Goal: Task Accomplishment & Management: Use online tool/utility

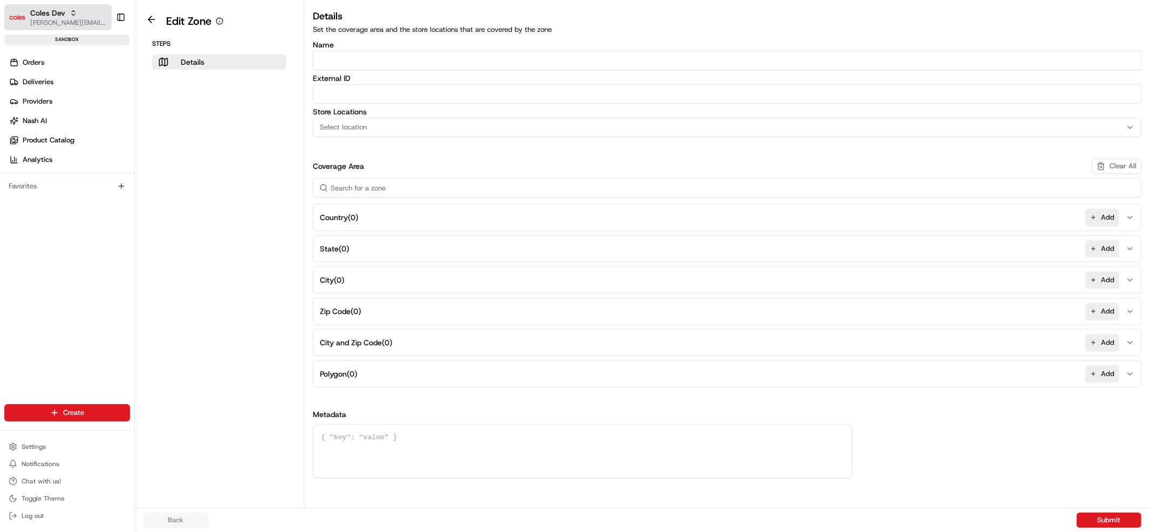
click at [63, 18] on span "[PERSON_NAME][EMAIL_ADDRESS][DOMAIN_NAME]" at bounding box center [68, 22] width 77 height 9
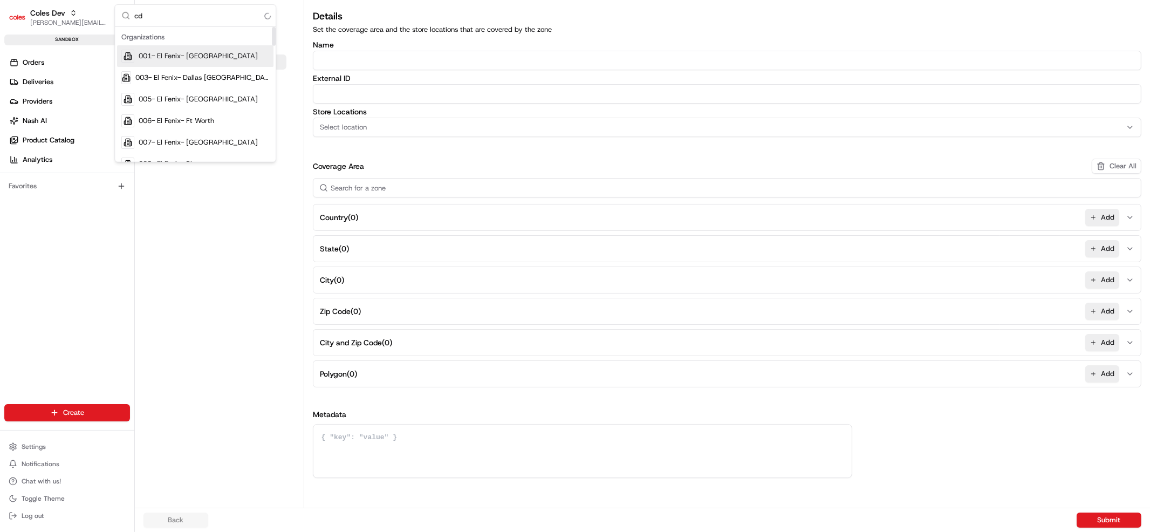
type input "cdt"
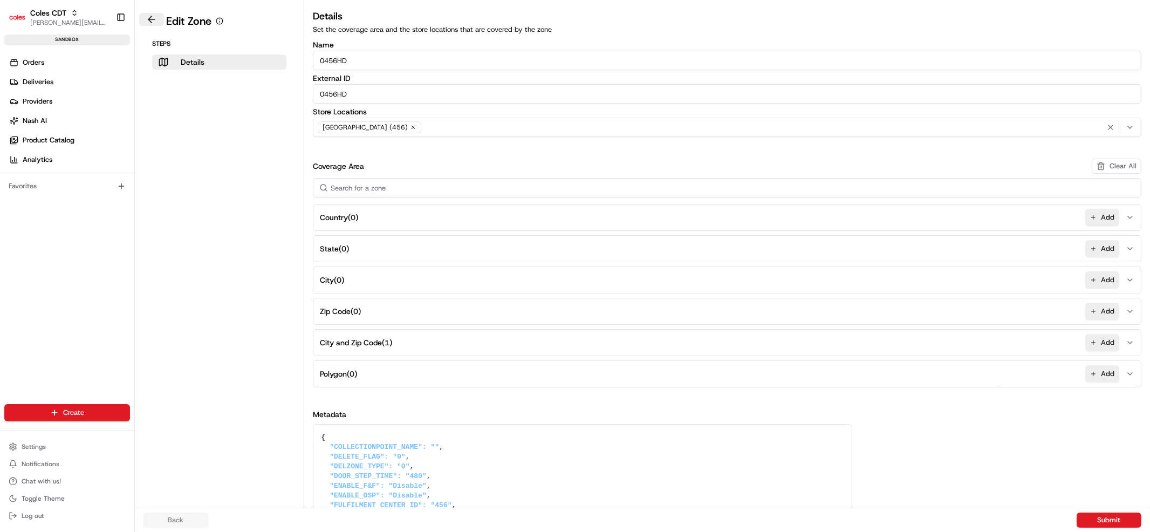
click at [152, 23] on button at bounding box center [151, 19] width 25 height 13
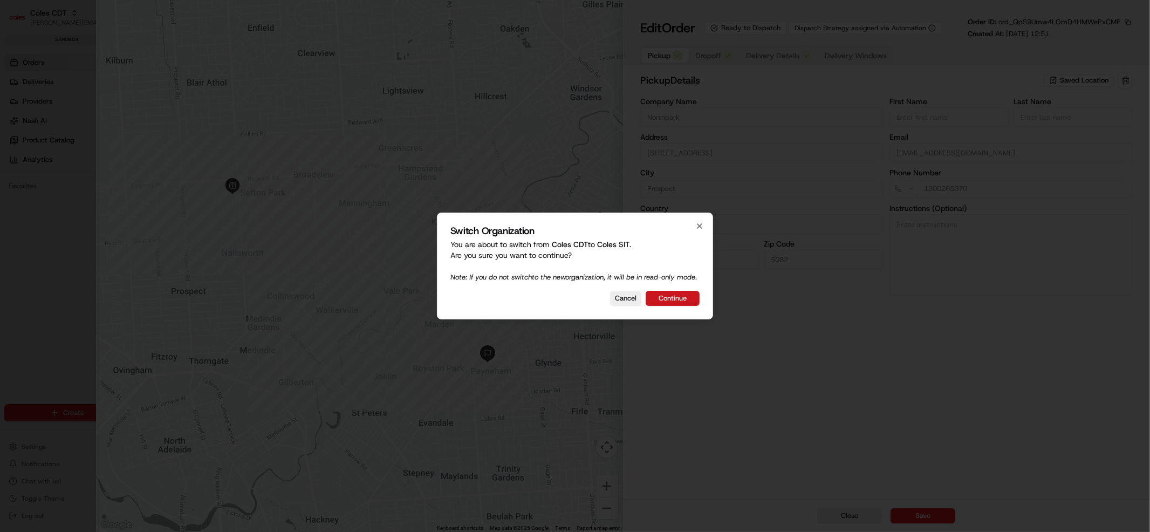
click at [675, 305] on button "Continue" at bounding box center [672, 298] width 54 height 15
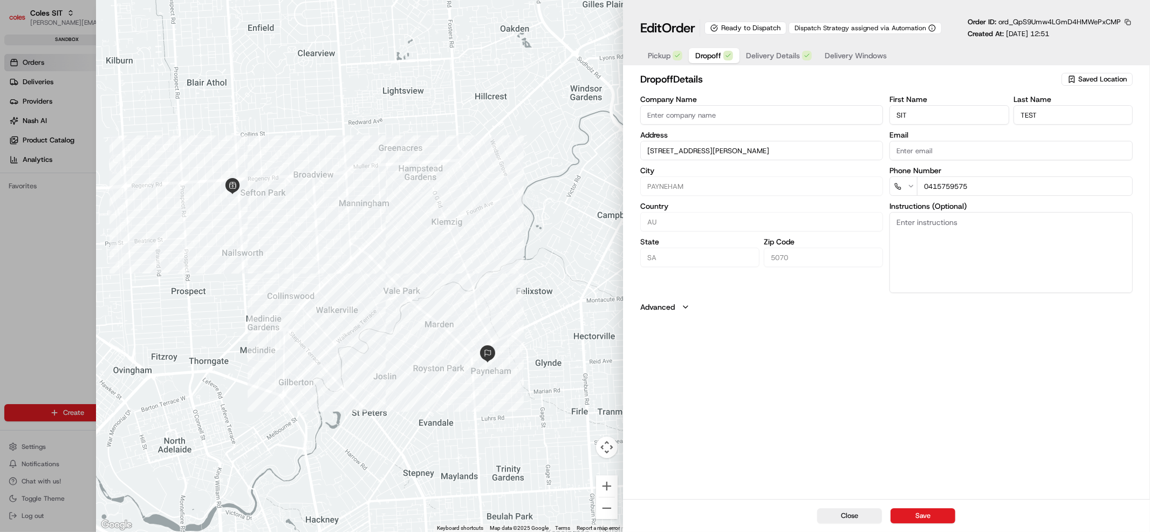
click at [705, 55] on span "Dropoff" at bounding box center [708, 55] width 26 height 11
click at [764, 54] on span "Delivery Details" at bounding box center [773, 55] width 54 height 11
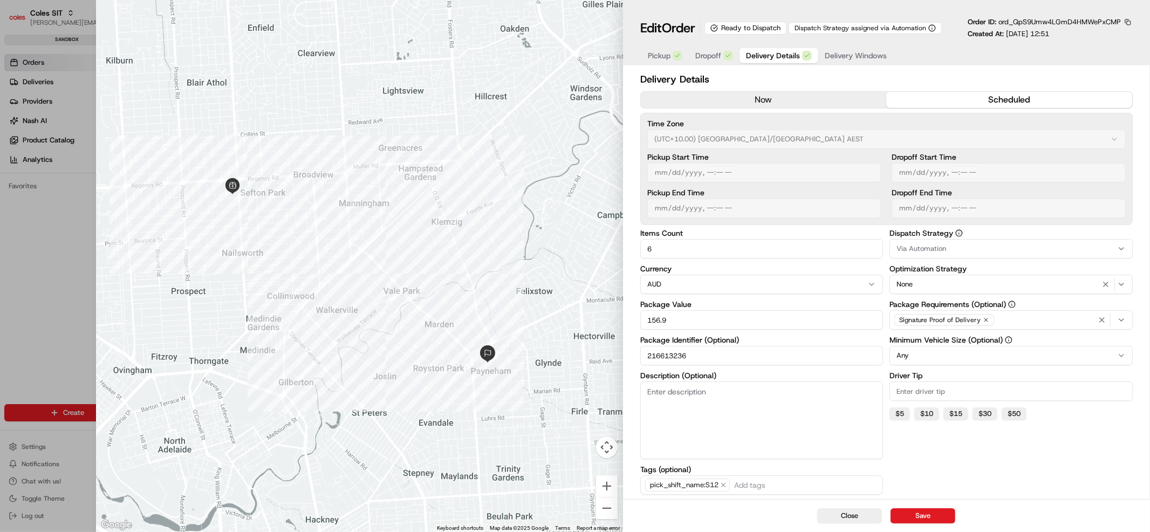
click at [893, 47] on div "Pickup Dropoff Delivery Details Delivery Windows" at bounding box center [886, 55] width 492 height 20
click at [891, 55] on div "Pickup Dropoff Delivery Details Delivery Windows" at bounding box center [767, 55] width 254 height 19
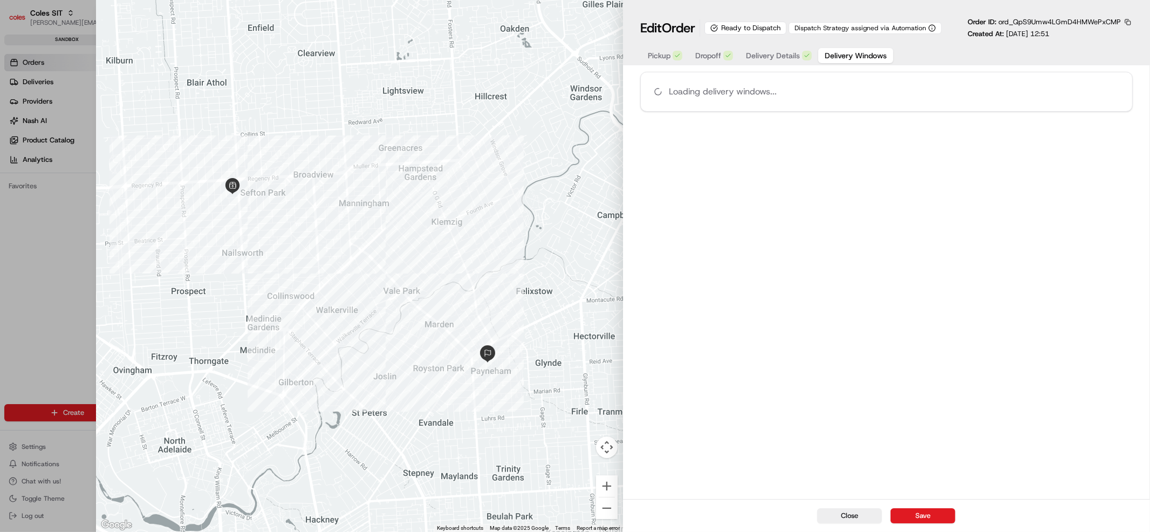
click at [889, 57] on button "Delivery Windows" at bounding box center [855, 55] width 75 height 15
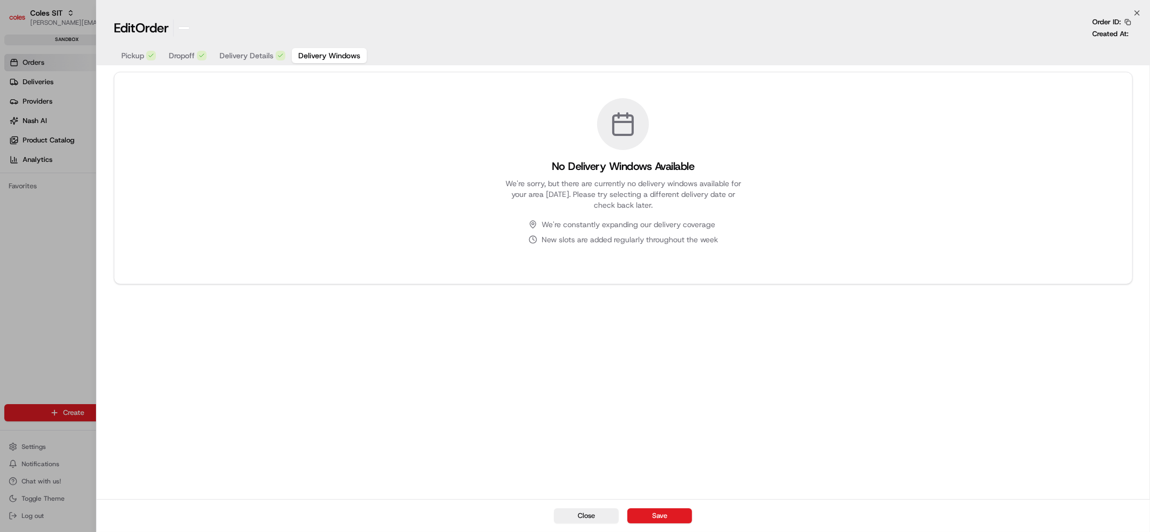
click at [69, 282] on div at bounding box center [575, 266] width 1150 height 532
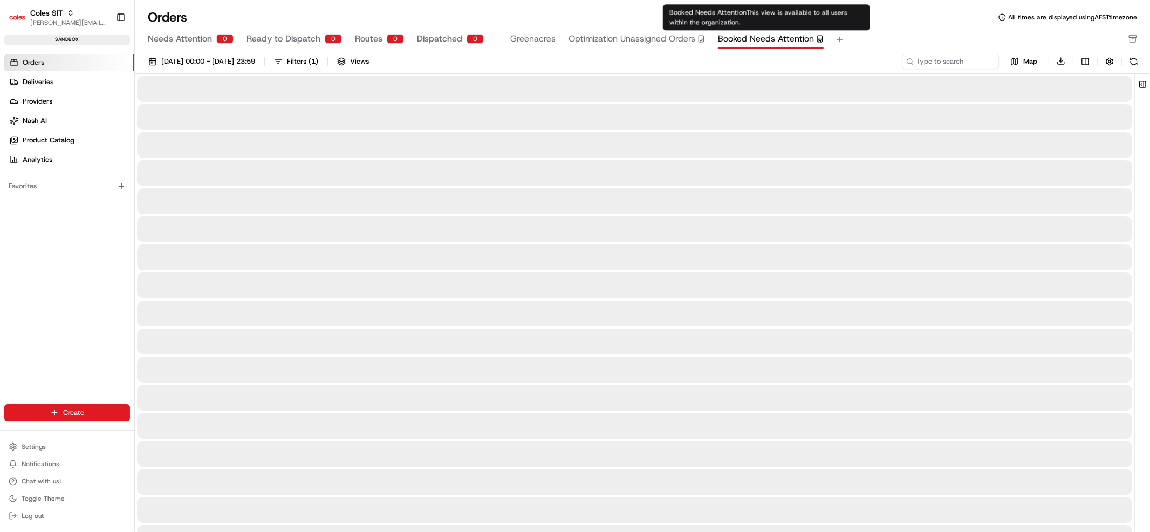
click at [822, 39] on div "Needs Attention 0 Ready to Dispatch 0 Routes 0 Dispatched 0 Greenacres Optimiza…" at bounding box center [635, 39] width 974 height 18
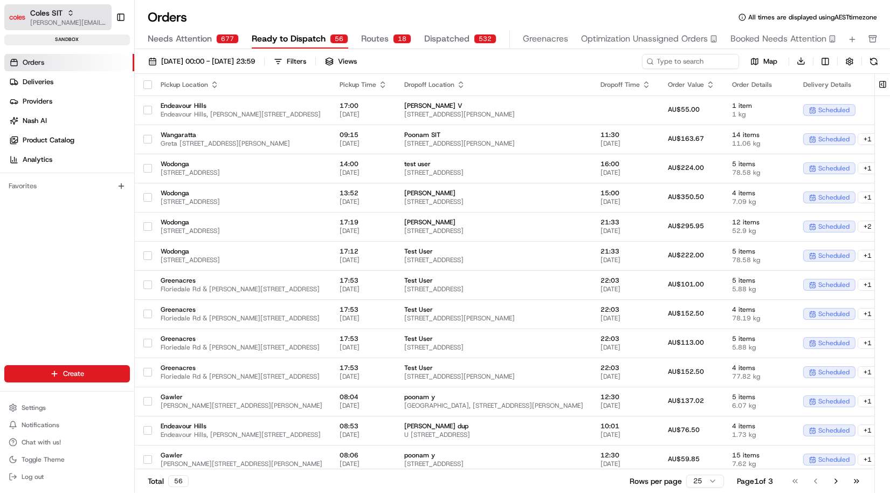
click at [60, 13] on span "Coles SIT" at bounding box center [46, 13] width 32 height 11
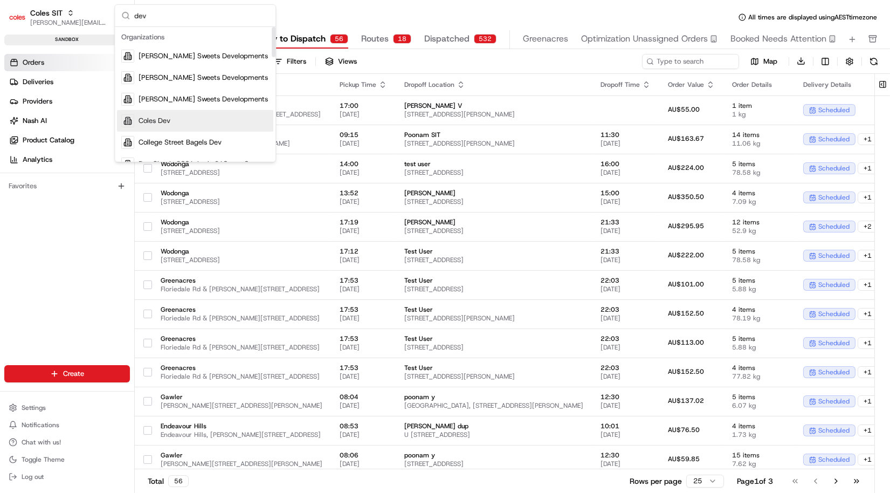
type input "dev"
click at [192, 123] on div "Coles Dev" at bounding box center [195, 121] width 156 height 22
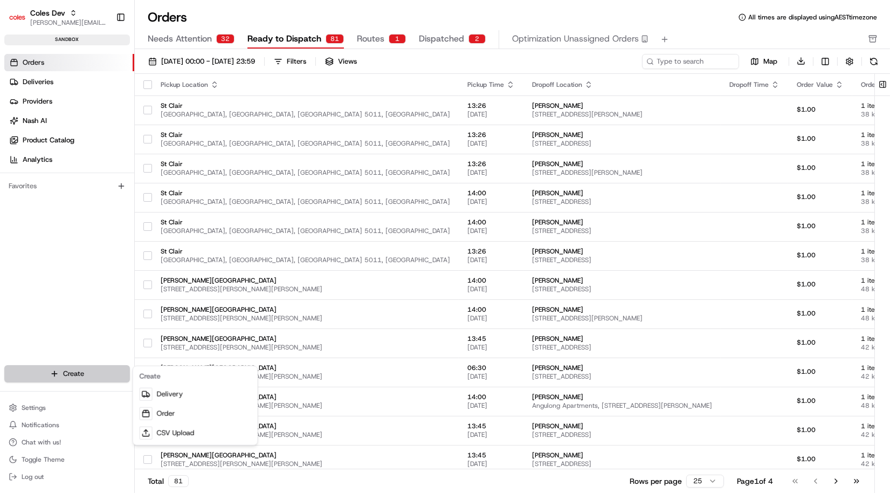
click at [59, 370] on html "Coles Dev barry@usenash.com Toggle Sidebar sandbox Orders Deliveries Providers …" at bounding box center [445, 246] width 890 height 493
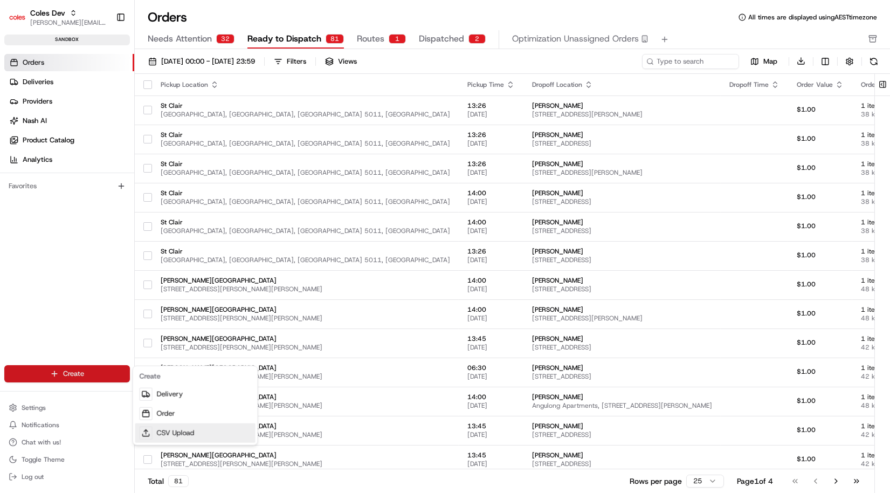
click at [201, 430] on link "CSV Upload" at bounding box center [195, 432] width 120 height 19
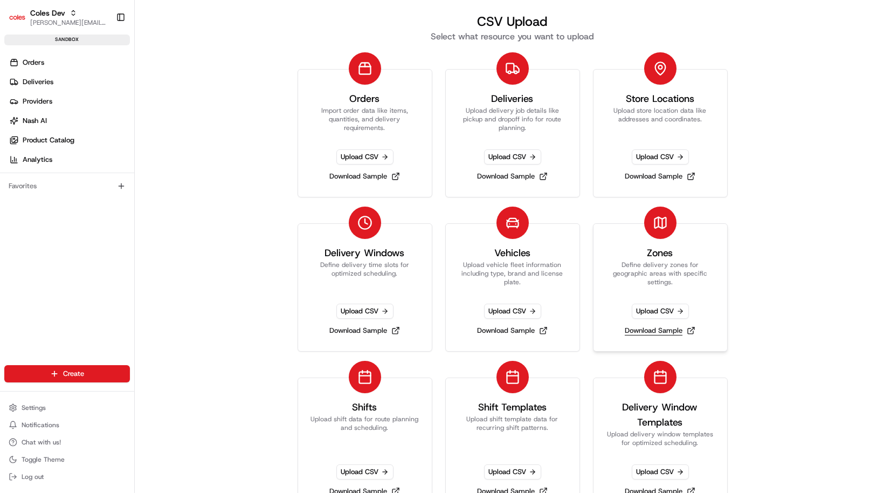
click at [632, 329] on link "Download Sample" at bounding box center [660, 330] width 79 height 15
click at [675, 286] on link "Zones Define delivery zones for geographic areas with specific settings. Upload…" at bounding box center [660, 287] width 135 height 128
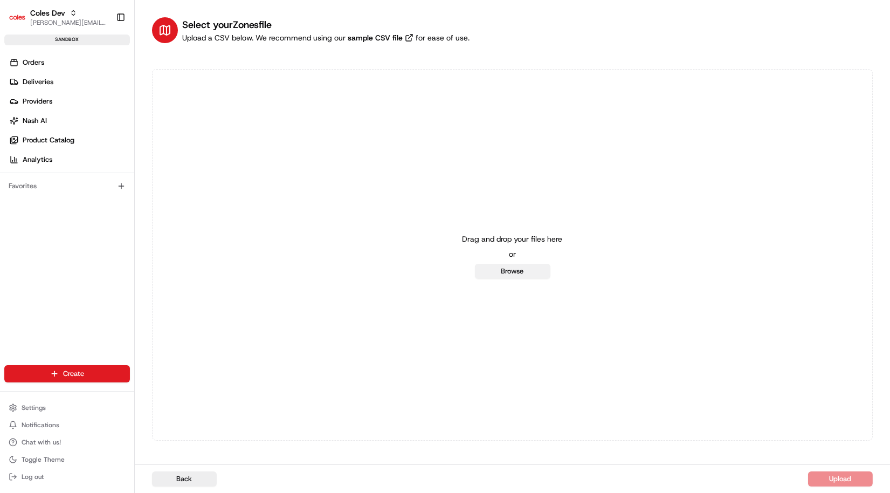
click at [506, 271] on button "Browse" at bounding box center [512, 271] width 75 height 15
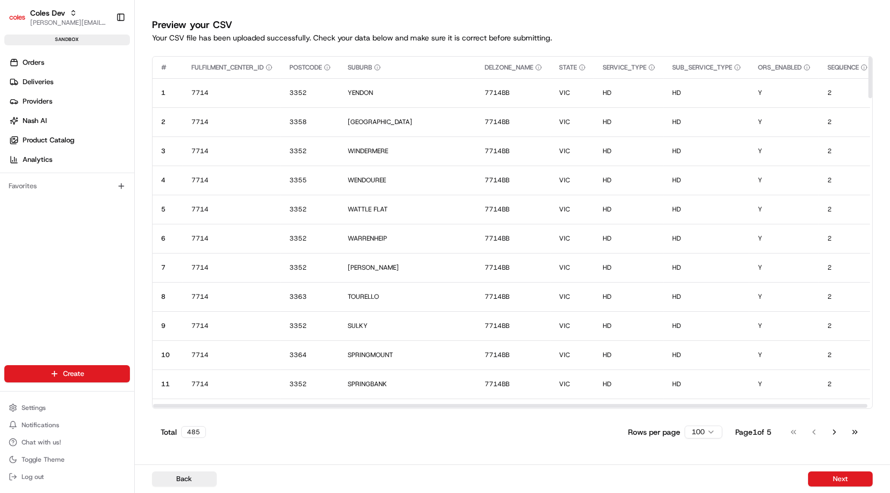
drag, startPoint x: 373, startPoint y: 402, endPoint x: 108, endPoint y: 222, distance: 319.9
click at [177, 404] on div at bounding box center [510, 406] width 714 height 4
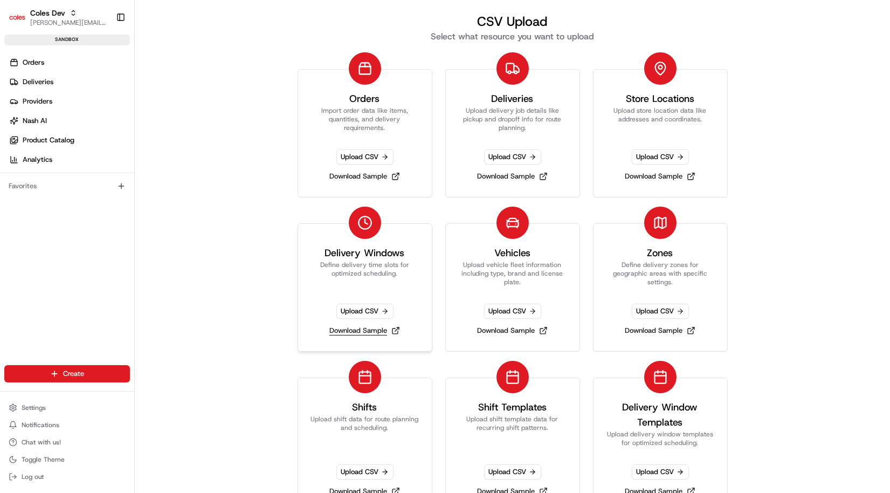
click at [363, 327] on link "Download Sample" at bounding box center [364, 330] width 79 height 15
click at [369, 308] on span "Upload CSV" at bounding box center [364, 311] width 57 height 15
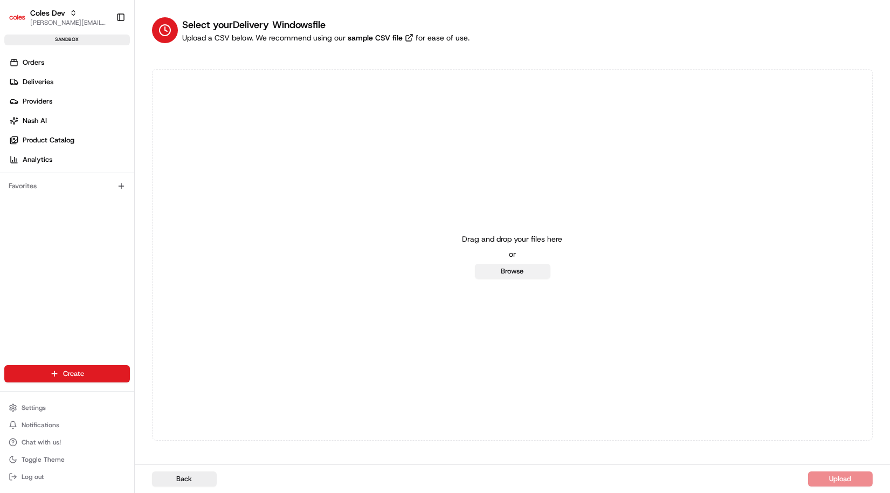
click at [520, 274] on button "Browse" at bounding box center [512, 271] width 75 height 15
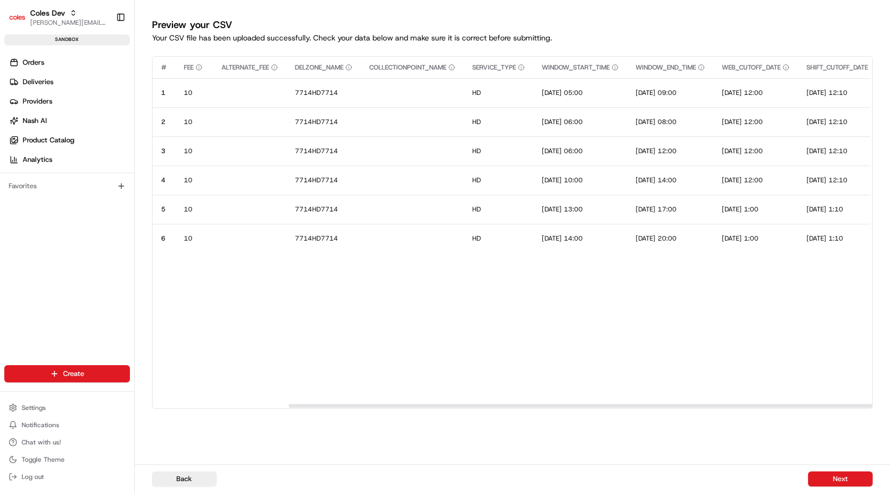
drag, startPoint x: 333, startPoint y: 405, endPoint x: -4, endPoint y: 293, distance: 355.4
click at [289, 404] on div at bounding box center [648, 406] width 719 height 4
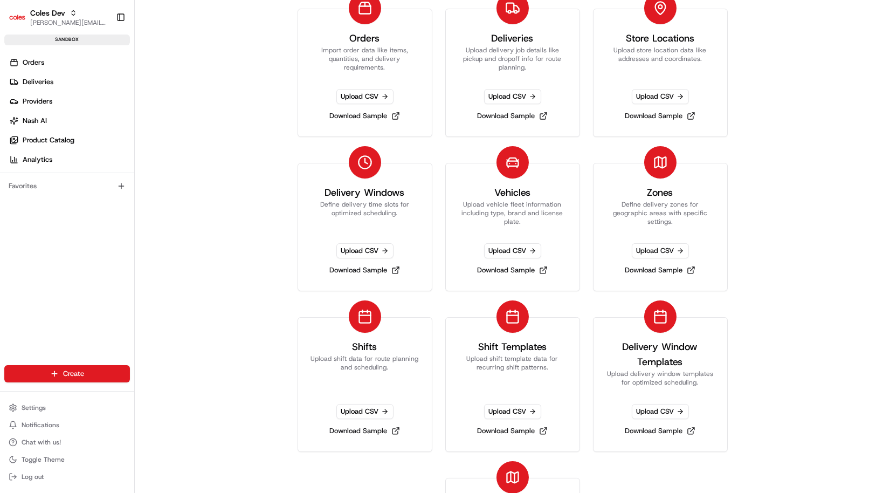
scroll to position [85, 0]
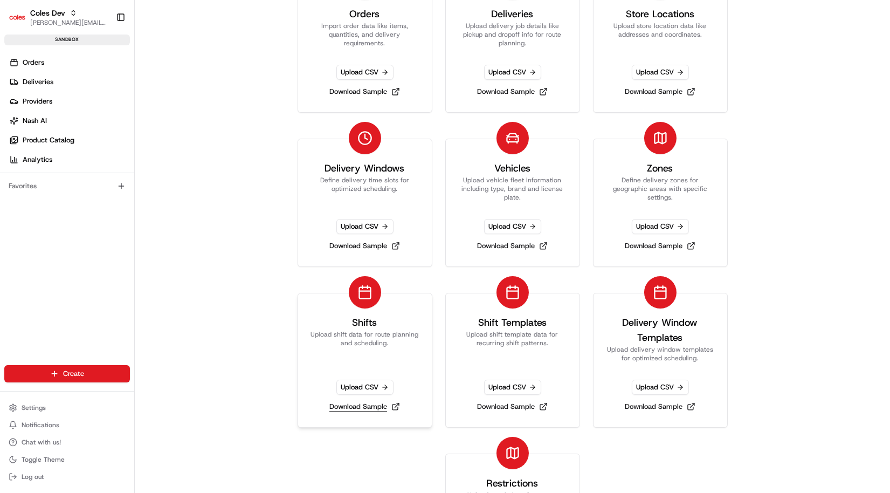
click at [363, 405] on link "Download Sample" at bounding box center [364, 406] width 79 height 15
click at [368, 388] on span "Upload CSV" at bounding box center [364, 387] width 57 height 15
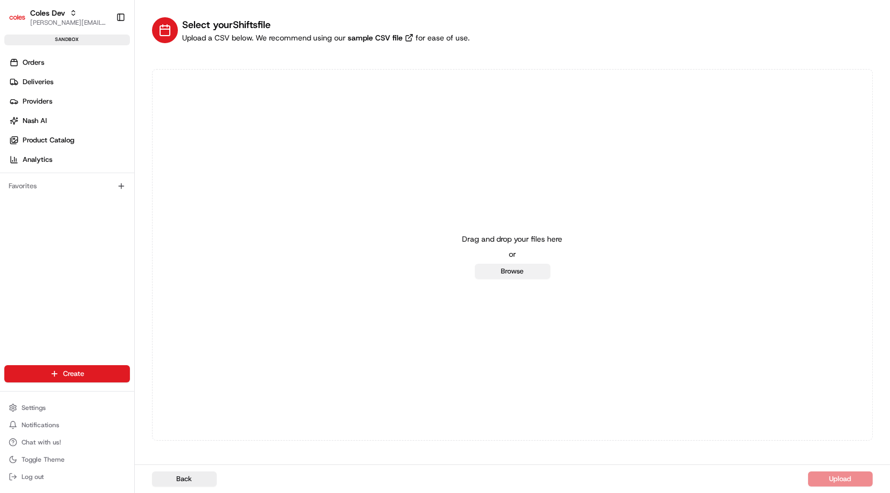
click at [508, 277] on button "Browse" at bounding box center [512, 271] width 75 height 15
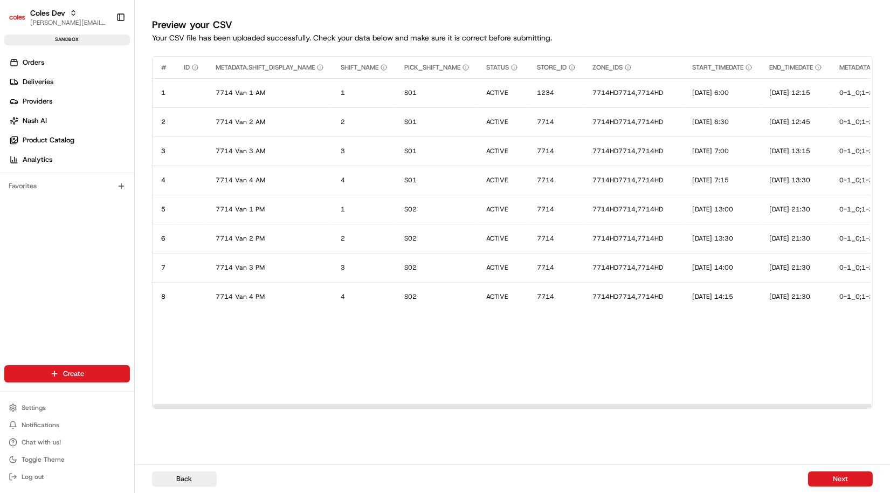
click at [312, 404] on div at bounding box center [512, 406] width 719 height 4
click at [322, 70] on icon "button" at bounding box center [320, 67] width 6 height 6
click at [325, 405] on div at bounding box center [512, 406] width 719 height 4
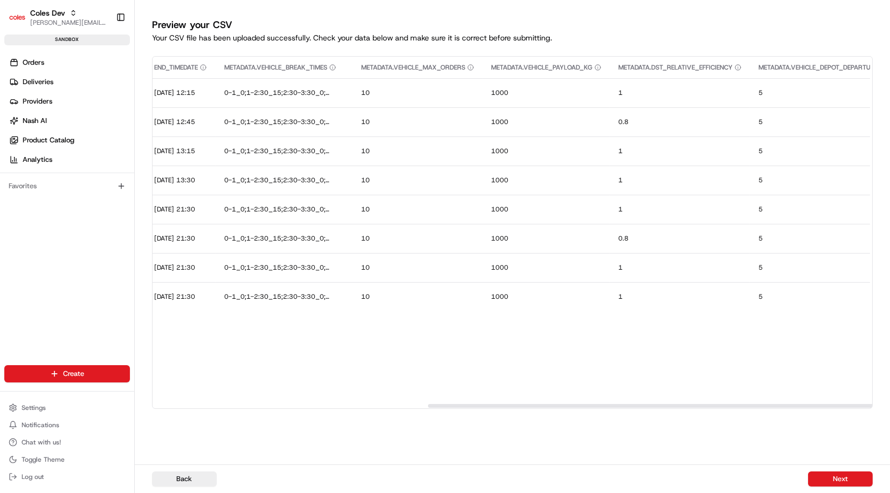
scroll to position [0, 849]
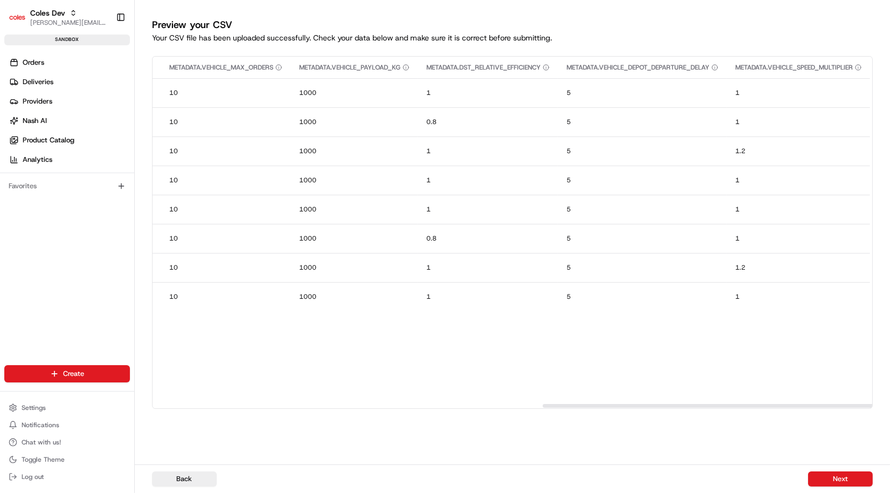
drag, startPoint x: 324, startPoint y: 405, endPoint x: 888, endPoint y: 381, distance: 564.0
click at [886, 404] on div at bounding box center [902, 406] width 719 height 4
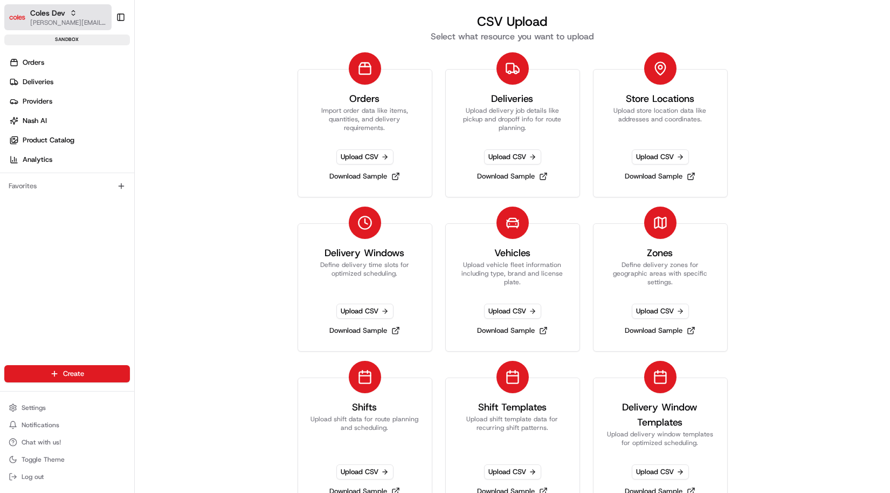
click at [66, 19] on span "[PERSON_NAME][EMAIL_ADDRESS][DOMAIN_NAME]" at bounding box center [68, 22] width 77 height 9
